Goal: Browse casually

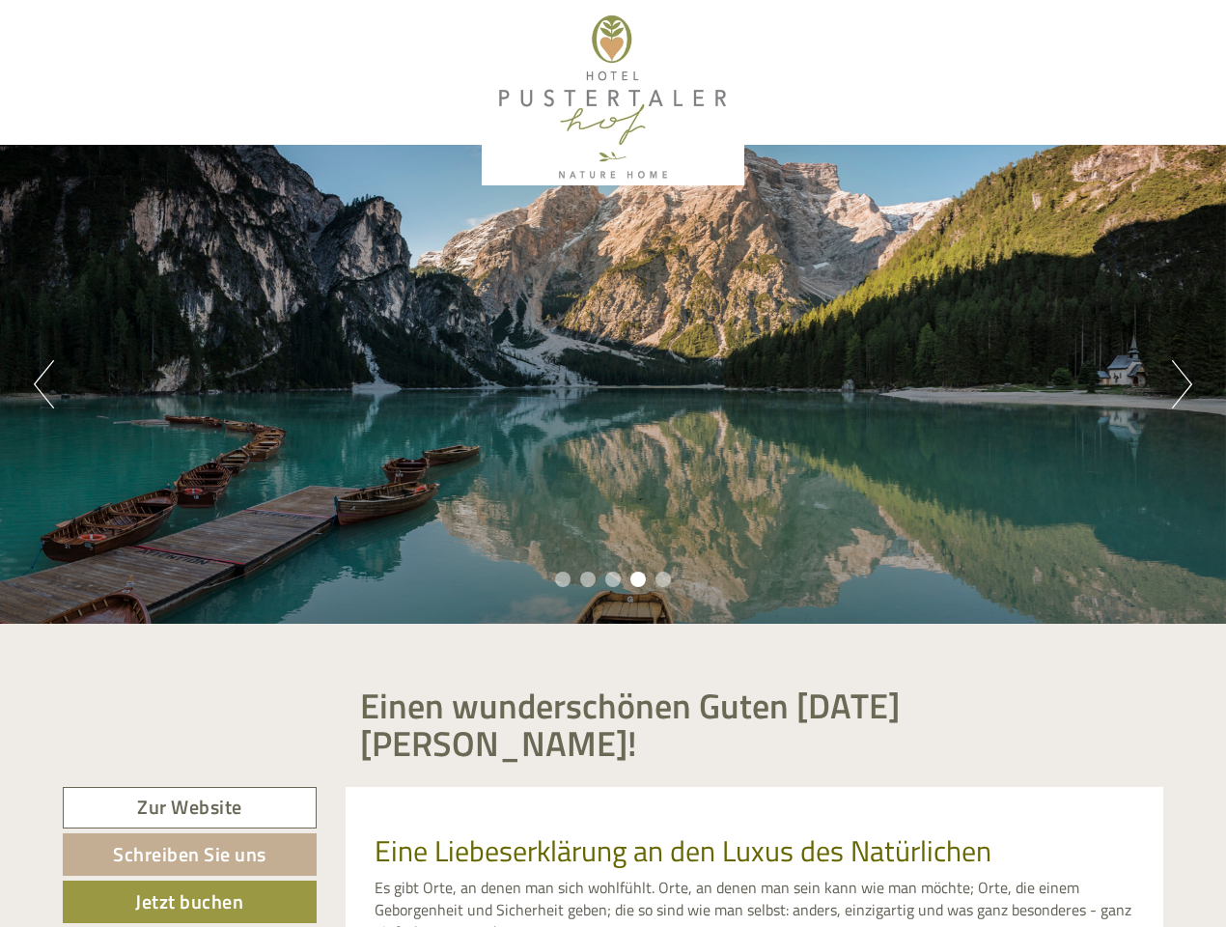
click at [613, 463] on div "Previous Next 1 2 3 4 5" at bounding box center [613, 384] width 1226 height 479
click at [43, 384] on button "Previous" at bounding box center [44, 384] width 20 height 48
click at [613, 384] on div "Previous Next 1 2 3 4 5" at bounding box center [613, 384] width 1226 height 479
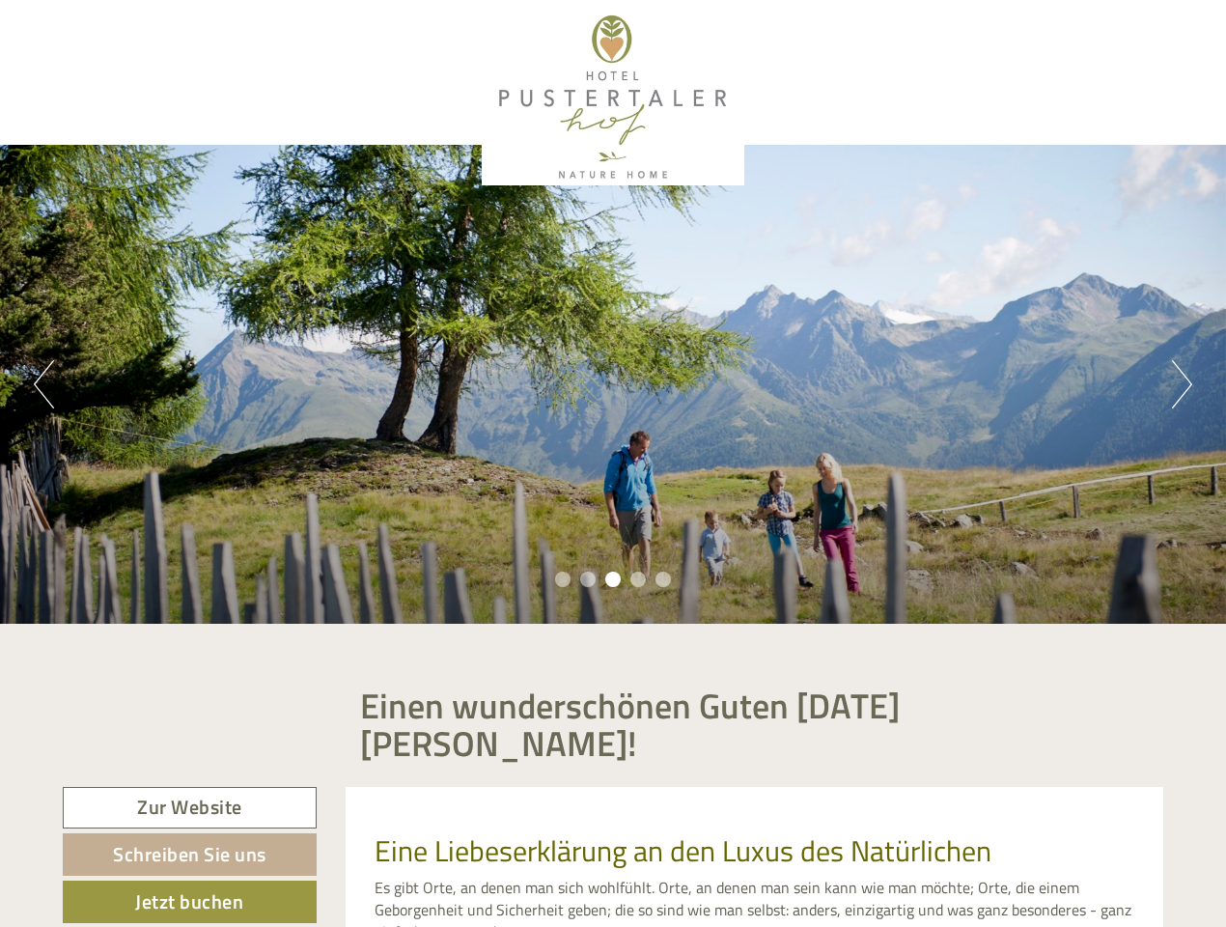
click at [1182, 384] on button "Next" at bounding box center [1182, 384] width 20 height 48
click at [563, 579] on li "1" at bounding box center [562, 579] width 15 height 15
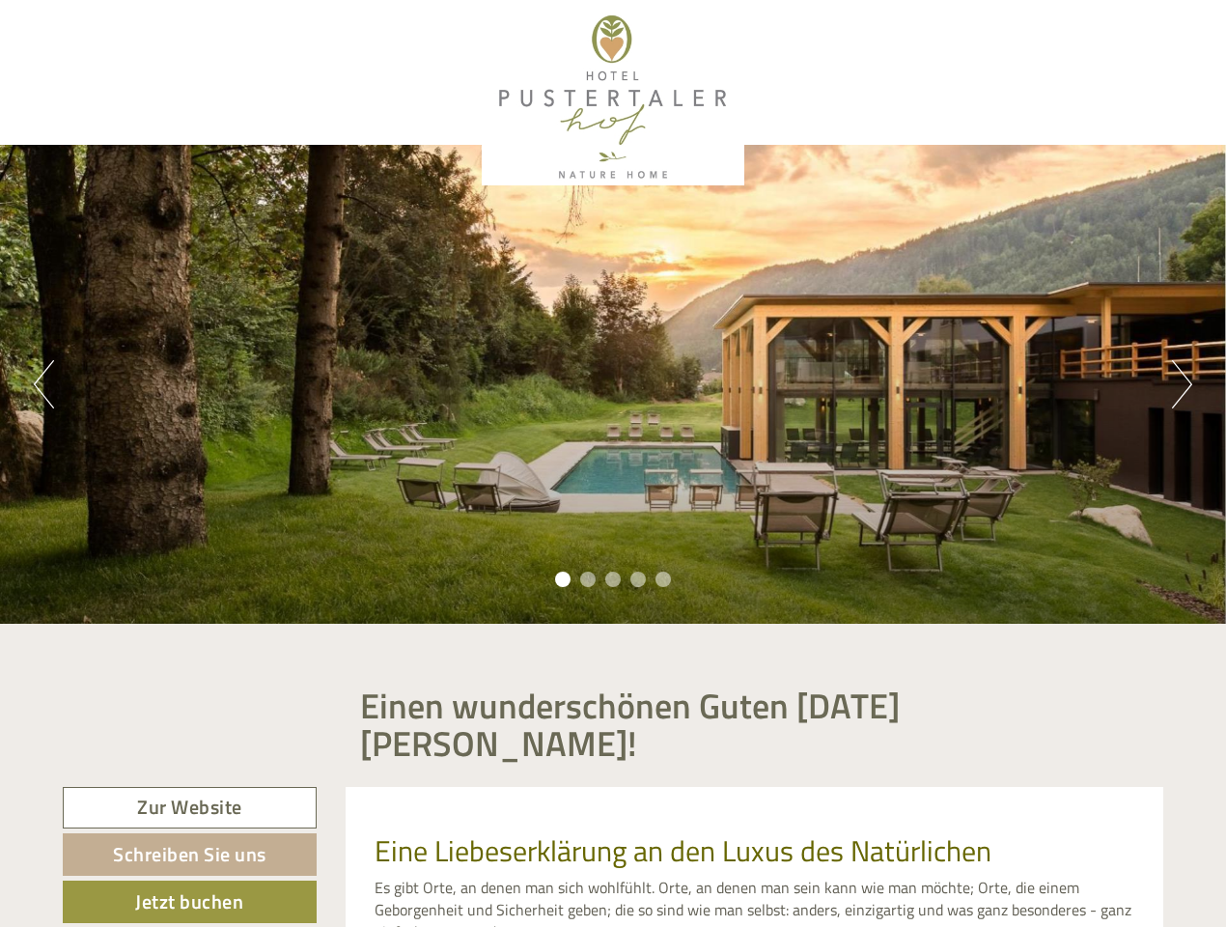
click at [588, 579] on li "2" at bounding box center [587, 579] width 15 height 15
click at [613, 579] on li "3" at bounding box center [612, 579] width 15 height 15
click at [638, 579] on li "4" at bounding box center [637, 579] width 15 height 15
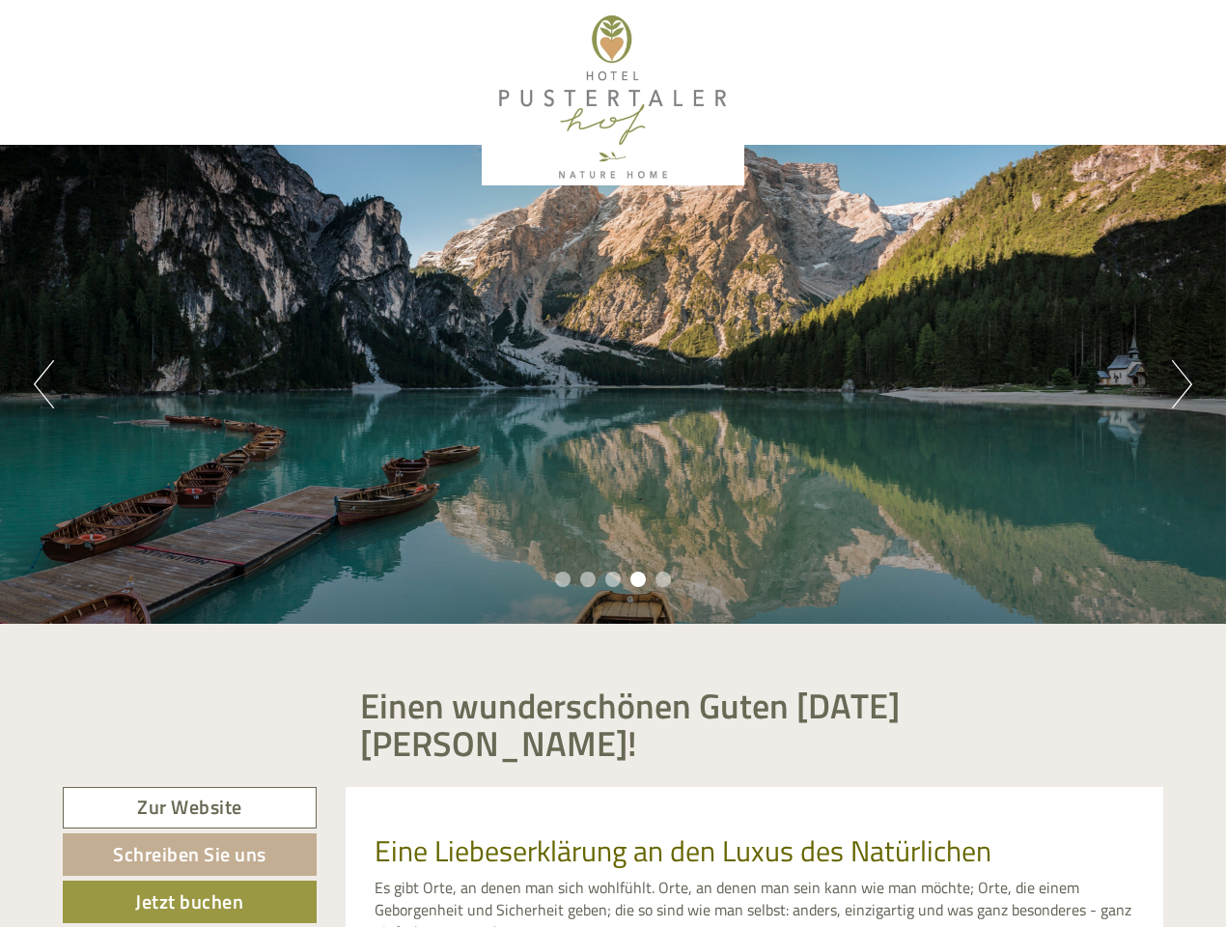
click at [663, 579] on li "5" at bounding box center [663, 579] width 15 height 15
